Goal: Information Seeking & Learning: Learn about a topic

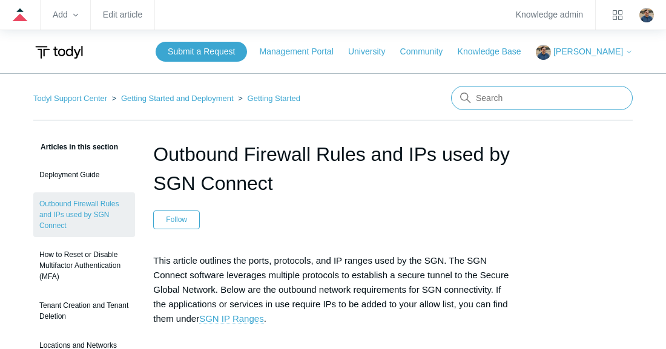
click at [509, 100] on input "Search" at bounding box center [542, 98] width 182 height 24
type input "entra ID"
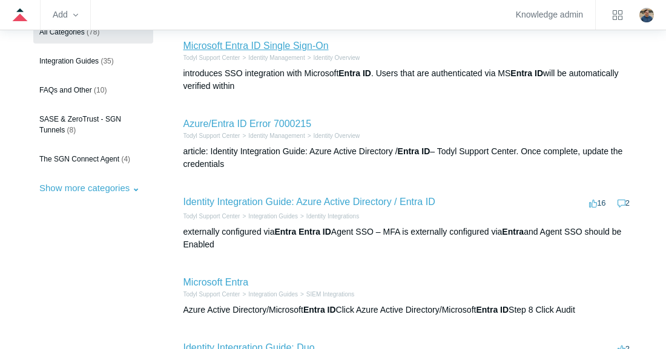
scroll to position [138, 0]
click at [257, 200] on link "Identity Integration Guide: Azure Active Directory / Entra ID" at bounding box center [309, 201] width 252 height 10
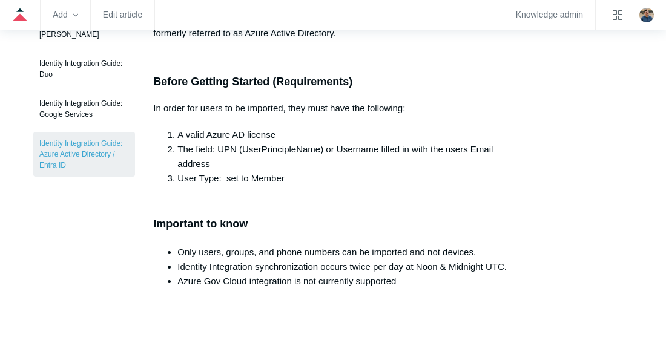
scroll to position [249, 0]
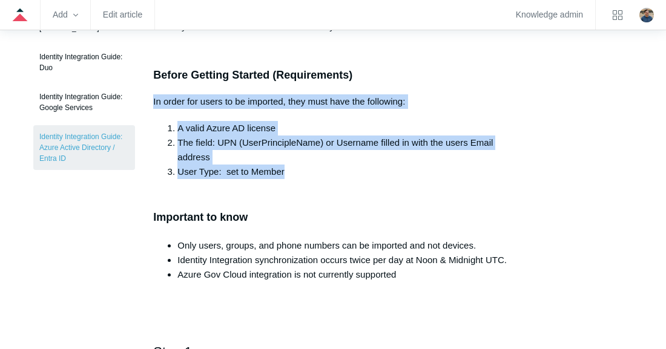
drag, startPoint x: 290, startPoint y: 170, endPoint x: 144, endPoint y: 100, distance: 162.5
copy div "In order for users to be imported, they must have the following: A valid Azure …"
